Goal: Task Accomplishment & Management: Manage account settings

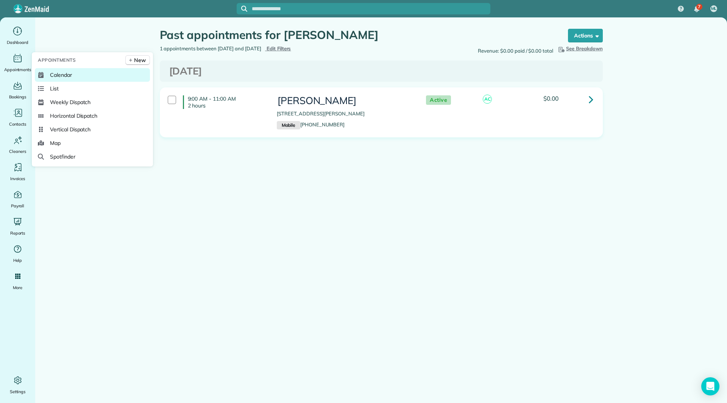
click at [54, 74] on span "Calendar" at bounding box center [61, 75] width 22 height 8
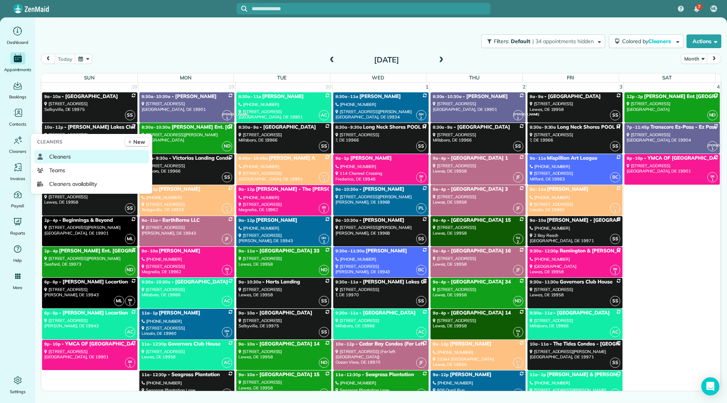
click at [64, 159] on span "Cleaners" at bounding box center [60, 157] width 22 height 8
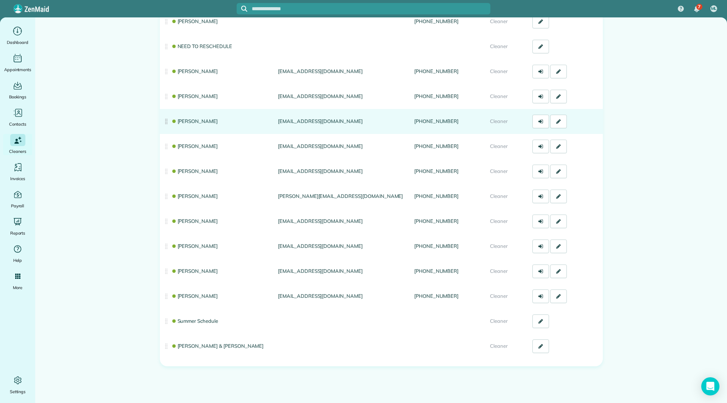
scroll to position [120, 0]
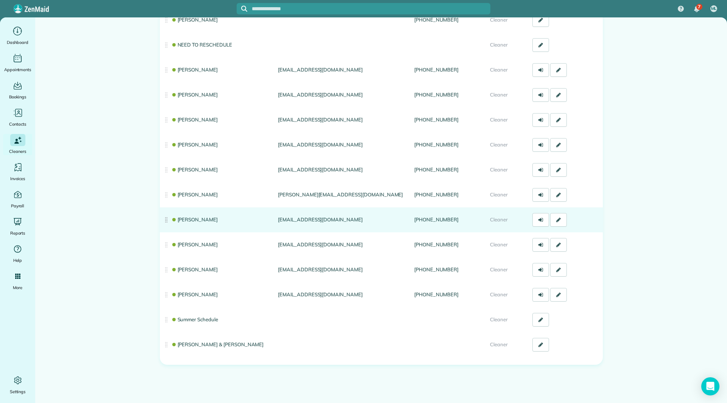
click at [202, 218] on link "Katlyn Chalmers" at bounding box center [194, 220] width 47 height 6
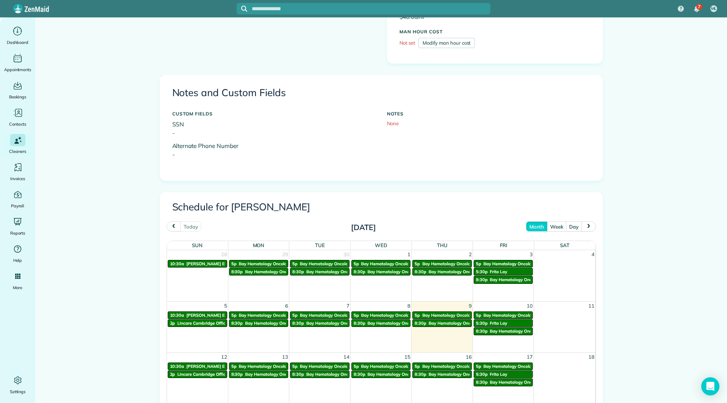
scroll to position [207, 0]
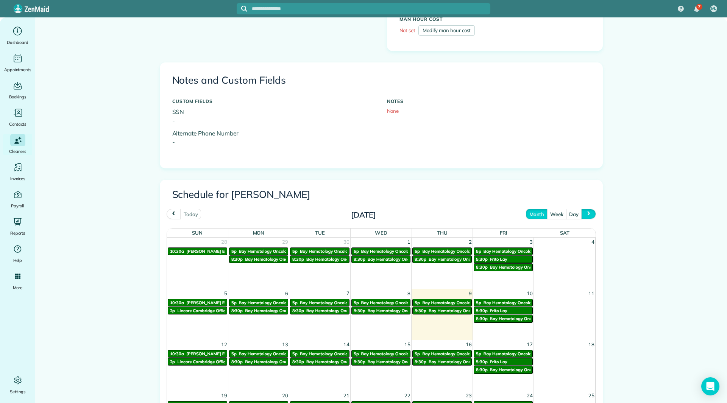
click at [581, 215] on button "next" at bounding box center [588, 214] width 14 height 10
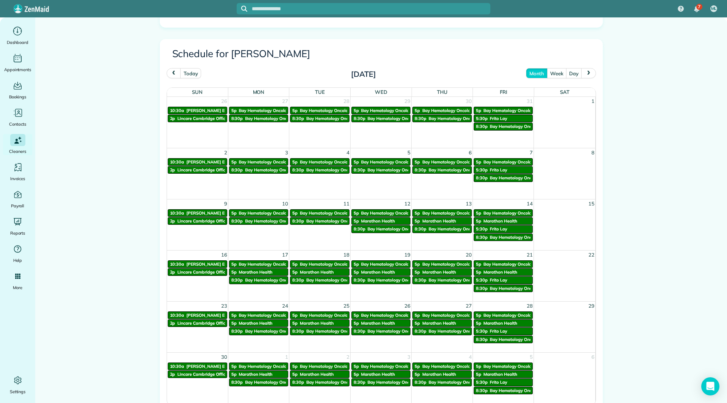
scroll to position [397, 0]
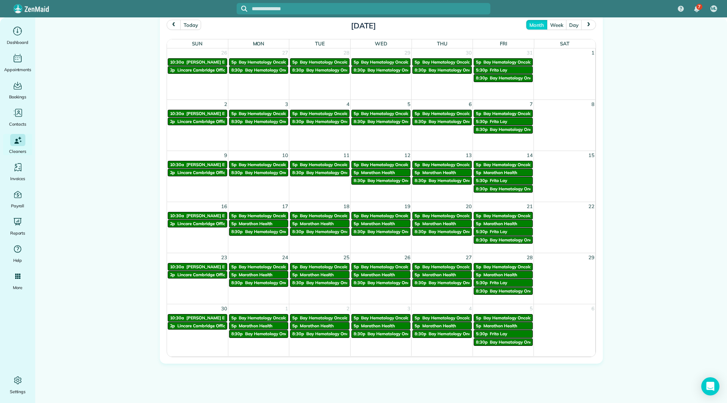
click at [378, 171] on span "Marathon Health" at bounding box center [378, 172] width 34 height 5
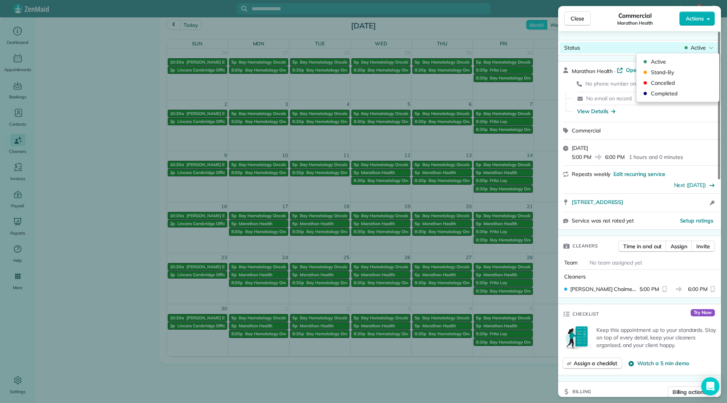
click at [698, 50] on span "Active" at bounding box center [698, 48] width 15 height 8
click at [696, 25] on button "Actions" at bounding box center [697, 18] width 36 height 14
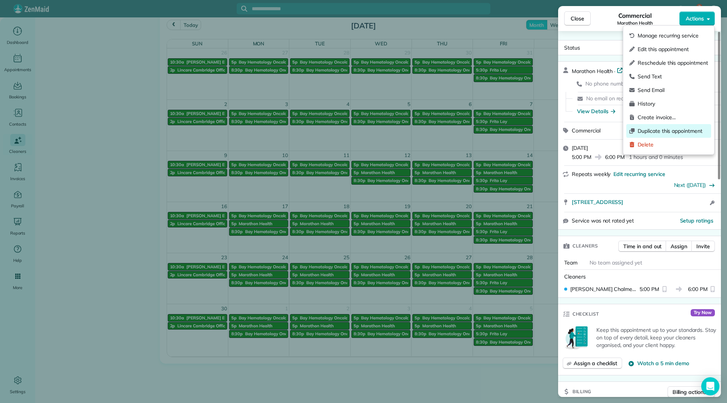
click at [663, 131] on span "Duplicate this appointment" at bounding box center [673, 131] width 70 height 8
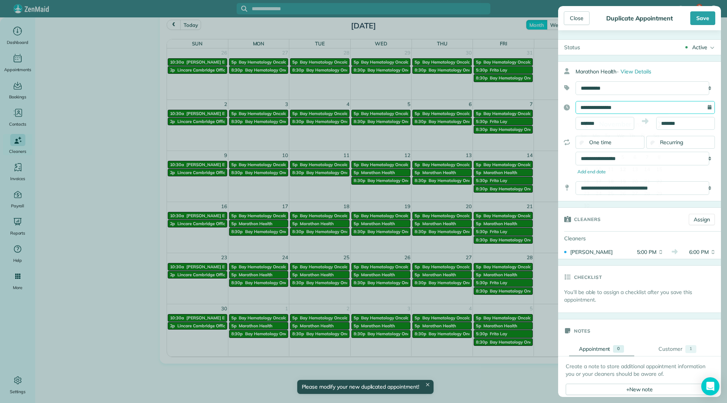
click at [633, 107] on input "**********" at bounding box center [645, 107] width 139 height 13
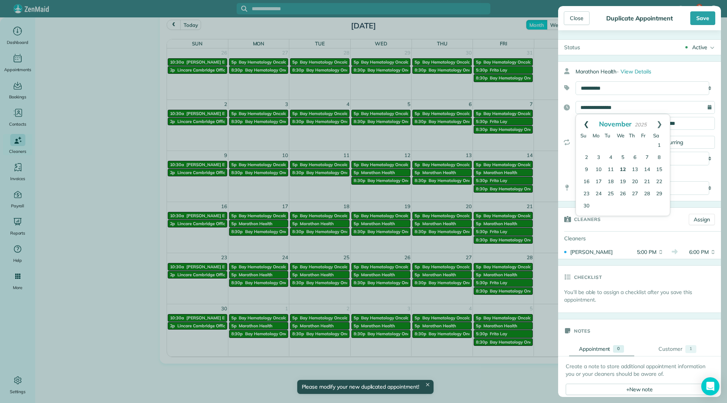
click at [586, 123] on link "Prev" at bounding box center [586, 123] width 21 height 19
click at [657, 158] on link "11" at bounding box center [659, 158] width 12 height 12
type input "**********"
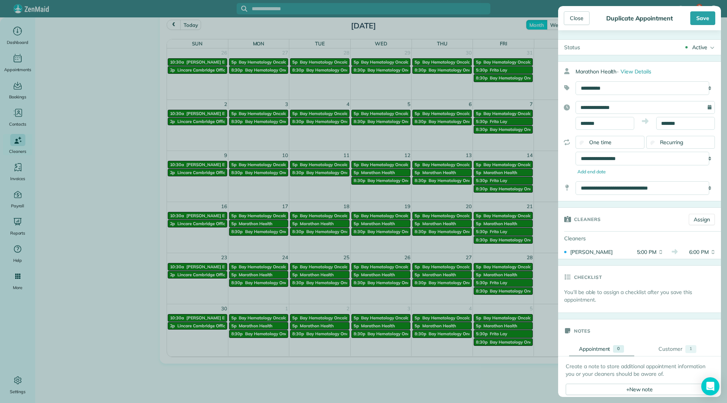
click at [616, 144] on div "One time" at bounding box center [610, 142] width 69 height 13
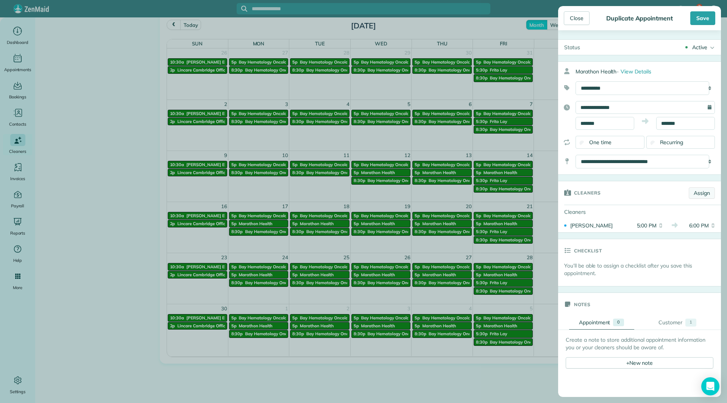
click at [690, 190] on link "Assign" at bounding box center [702, 192] width 26 height 11
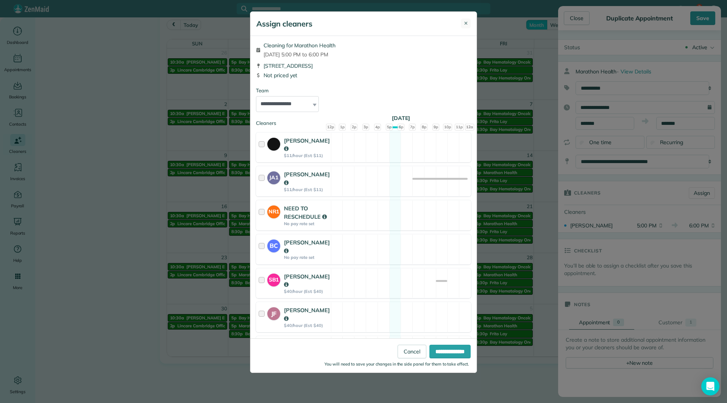
click at [465, 25] on span "✕" at bounding box center [466, 24] width 4 height 8
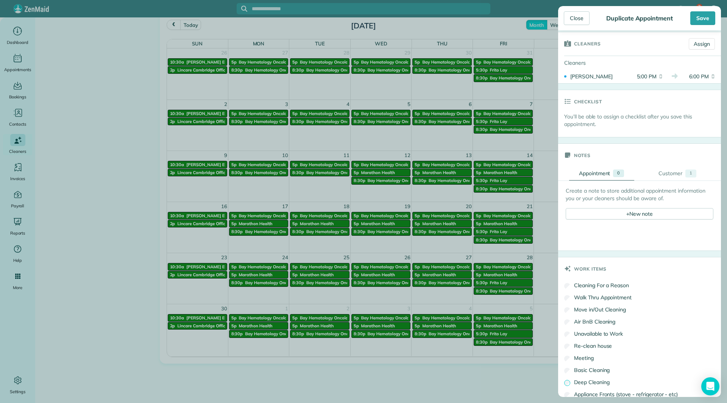
scroll to position [111, 0]
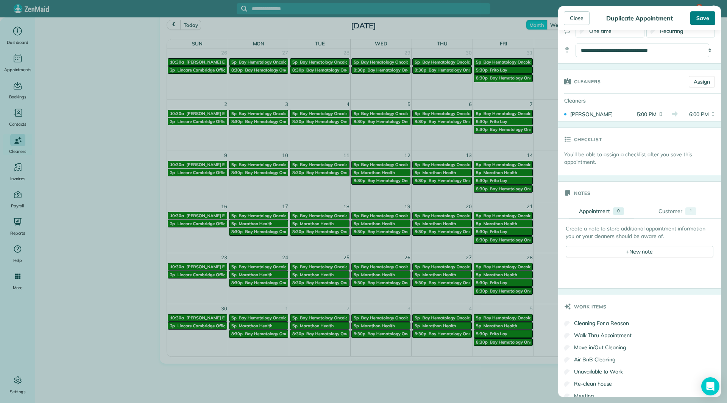
click at [696, 21] on div "Save" at bounding box center [702, 18] width 25 height 14
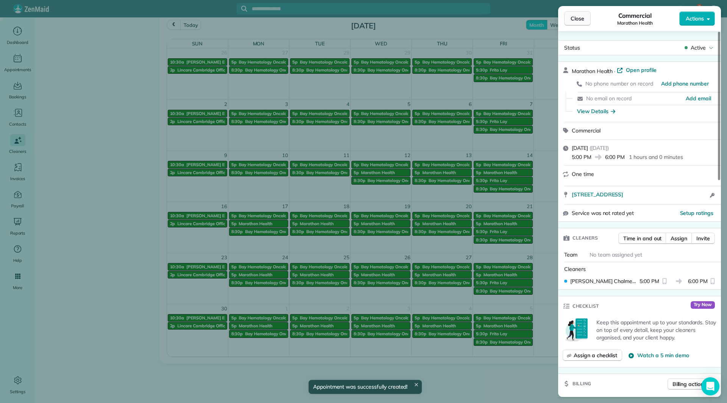
click at [578, 15] on span "Close" at bounding box center [578, 19] width 14 height 8
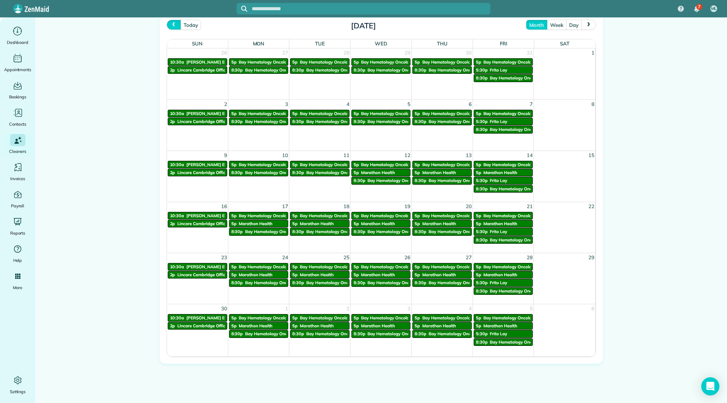
click at [173, 27] on span "prev" at bounding box center [174, 24] width 6 height 5
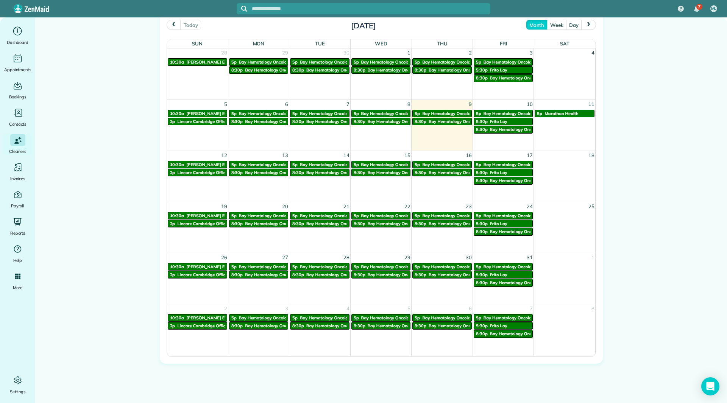
click at [554, 114] on span "Marathon Health" at bounding box center [562, 113] width 34 height 5
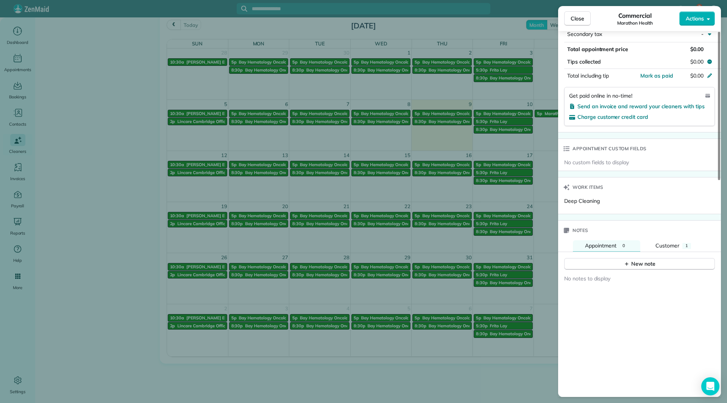
scroll to position [455, 0]
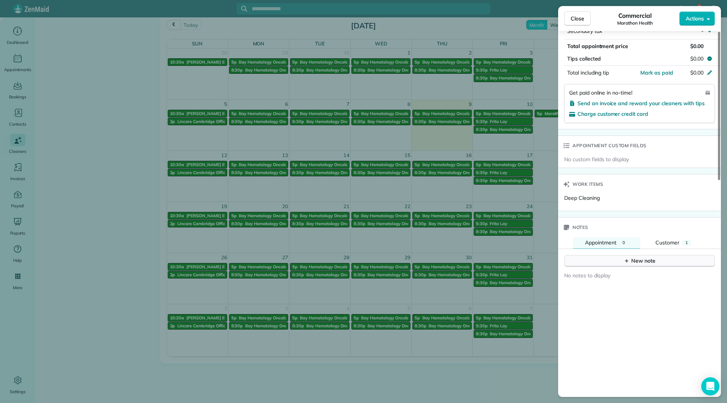
click at [645, 261] on div "New note" at bounding box center [640, 261] width 32 height 8
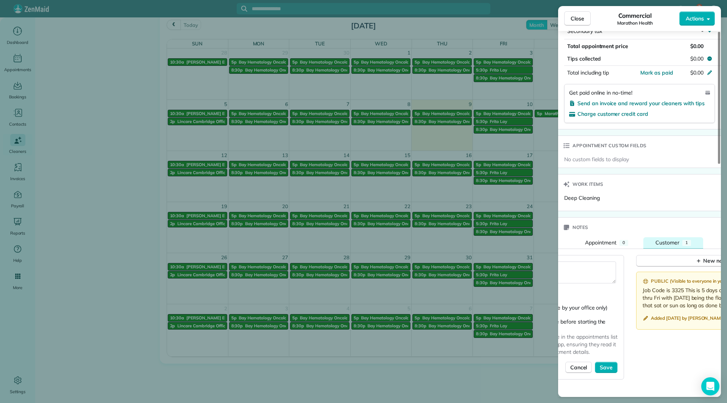
click at [667, 245] on span "Customer" at bounding box center [668, 242] width 24 height 7
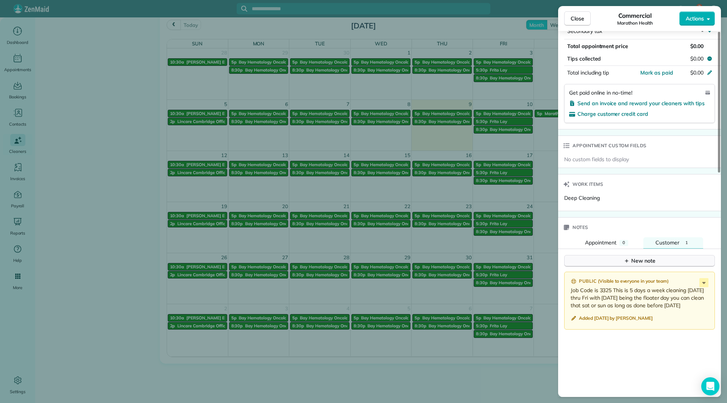
click at [658, 257] on button "New note" at bounding box center [639, 261] width 151 height 12
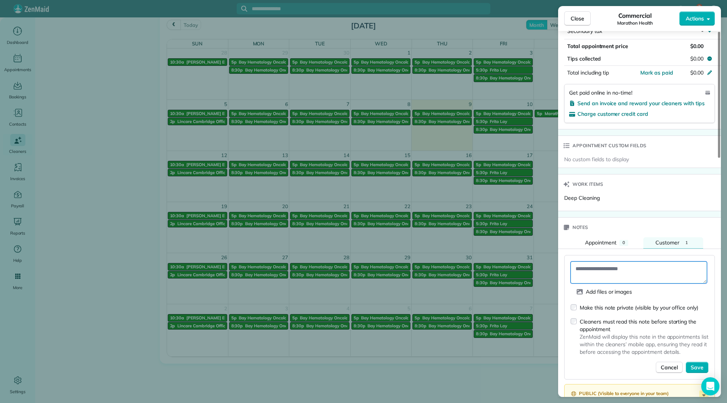
click at [651, 267] on textarea at bounding box center [639, 273] width 136 height 22
type textarea "**********"
click at [697, 367] on span "Save" at bounding box center [697, 368] width 13 height 8
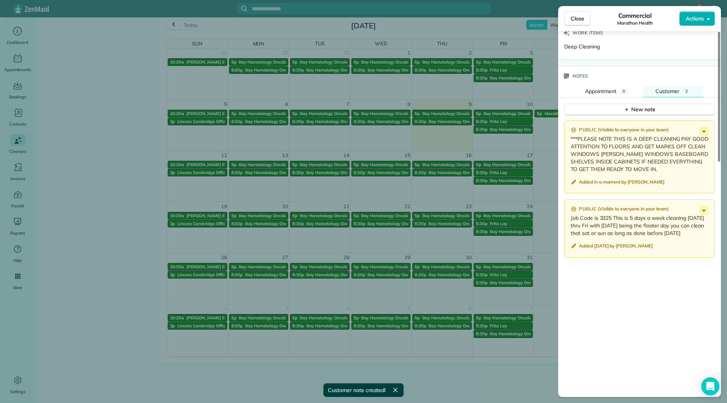
scroll to position [568, 0]
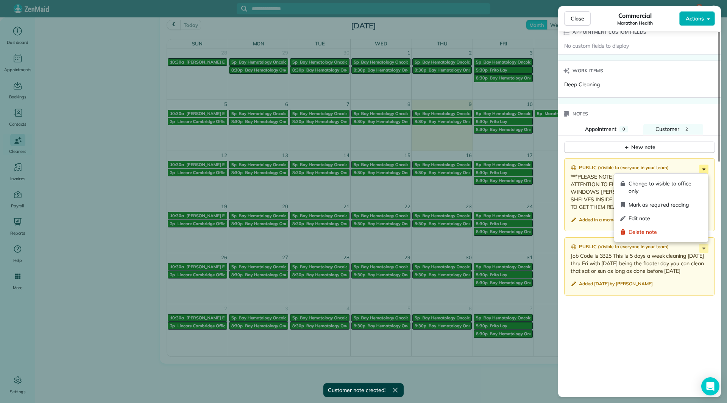
click at [703, 172] on icon at bounding box center [704, 169] width 9 height 9
click at [648, 214] on div "Edit note" at bounding box center [661, 219] width 88 height 14
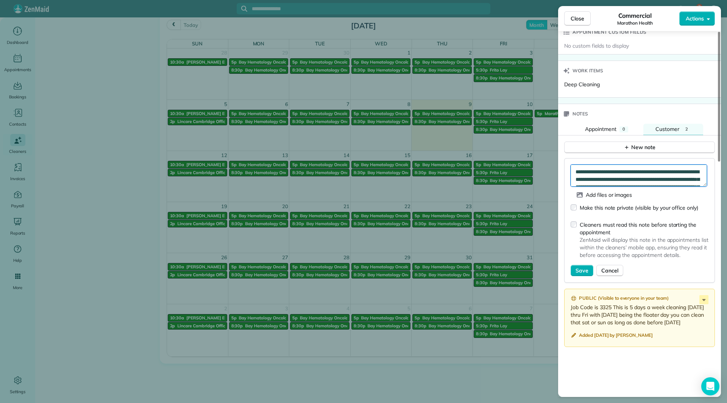
drag, startPoint x: 703, startPoint y: 186, endPoint x: 711, endPoint y: 219, distance: 33.4
click at [711, 219] on div "**********" at bounding box center [639, 220] width 151 height 125
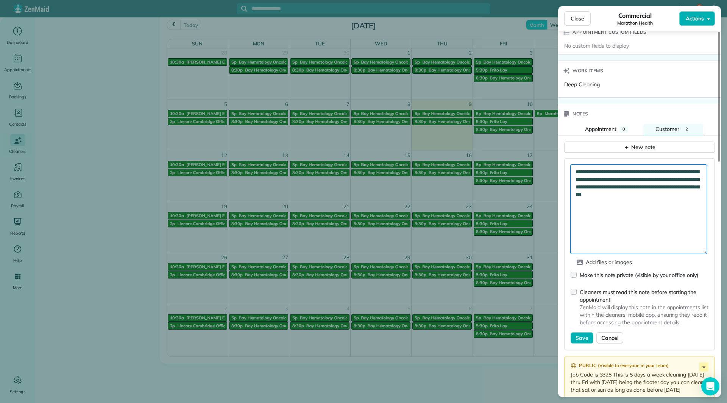
drag, startPoint x: 704, startPoint y: 183, endPoint x: 734, endPoint y: 259, distance: 81.9
click at [727, 259] on html "7 ML Dashboard Appointments Bookings Contacts Cleaners Invoices Payroll Reports…" at bounding box center [363, 201] width 727 height 403
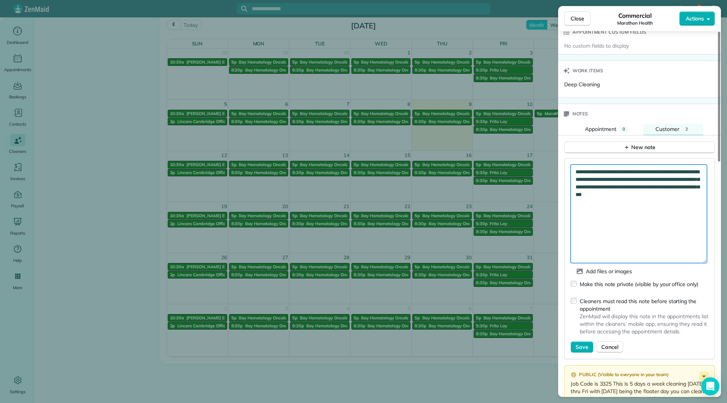
click at [618, 172] on textarea "**********" at bounding box center [639, 214] width 136 height 98
type textarea "**********"
click at [578, 342] on button "Save" at bounding box center [582, 347] width 23 height 11
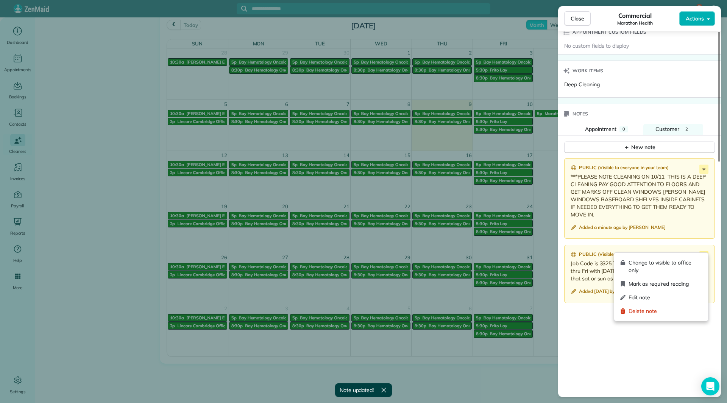
click at [702, 251] on icon at bounding box center [704, 255] width 9 height 9
click at [652, 302] on div "Edit note" at bounding box center [661, 298] width 88 height 14
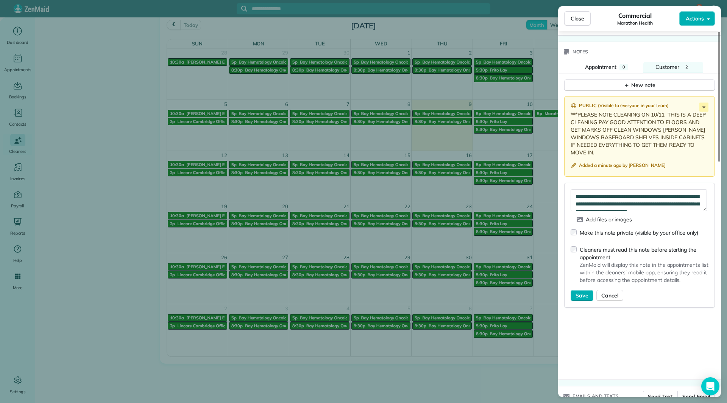
scroll to position [644, 0]
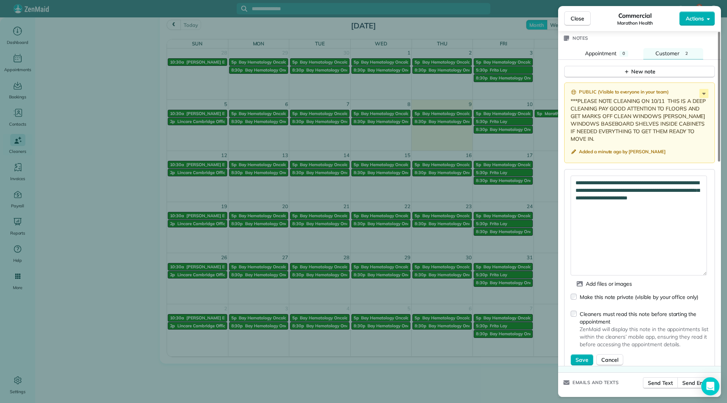
drag, startPoint x: 705, startPoint y: 186, endPoint x: 712, endPoint y: 253, distance: 66.6
click at [727, 266] on html "7 ML Dashboard Appointments Bookings Contacts Cleaners Invoices Payroll Reports…" at bounding box center [363, 201] width 727 height 403
click at [651, 207] on textarea "**********" at bounding box center [639, 227] width 136 height 102
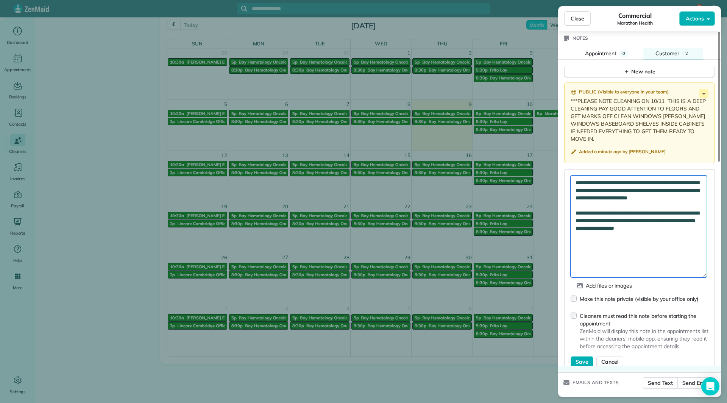
type textarea "**********"
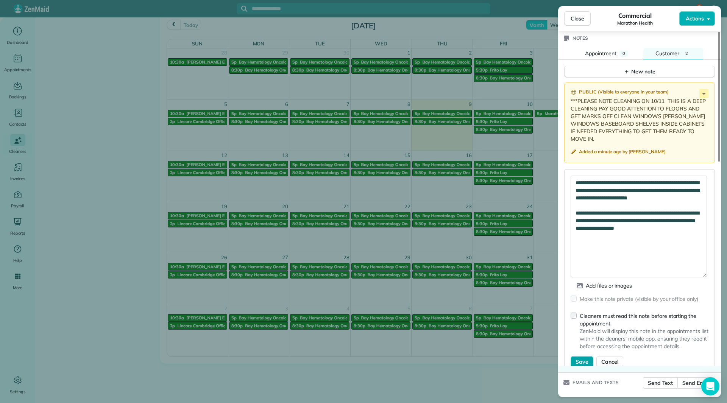
click at [585, 358] on span "Save" at bounding box center [582, 362] width 13 height 8
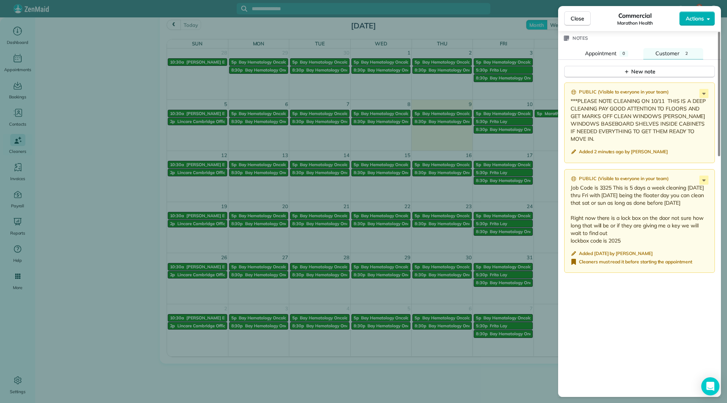
click at [583, 18] on span "Close" at bounding box center [578, 19] width 14 height 8
